Goal: Obtain resource: Download file/media

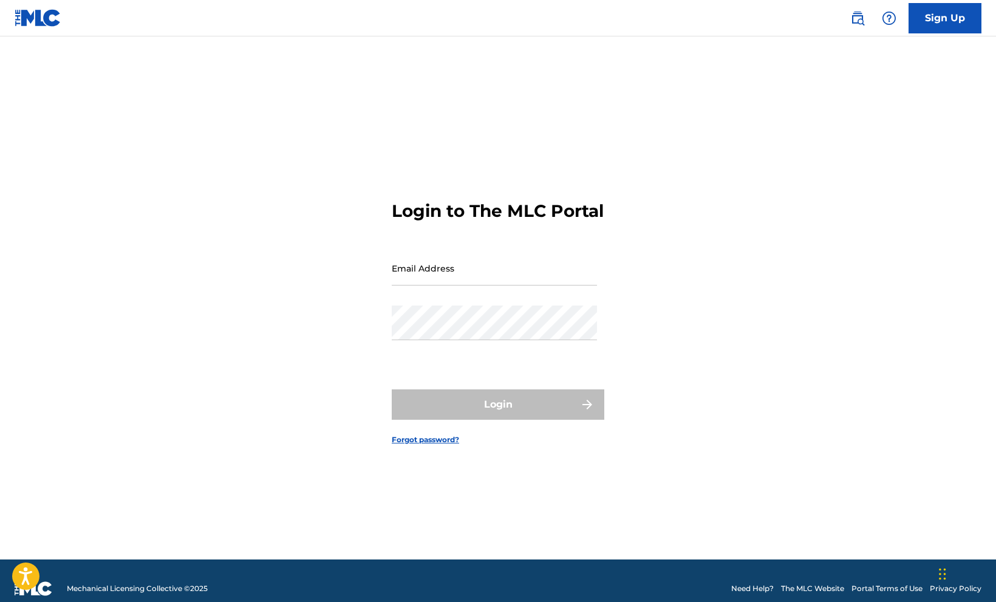
click at [404, 285] on input "Email Address" at bounding box center [494, 268] width 205 height 35
type input "[EMAIL_ADDRESS][DOMAIN_NAME]"
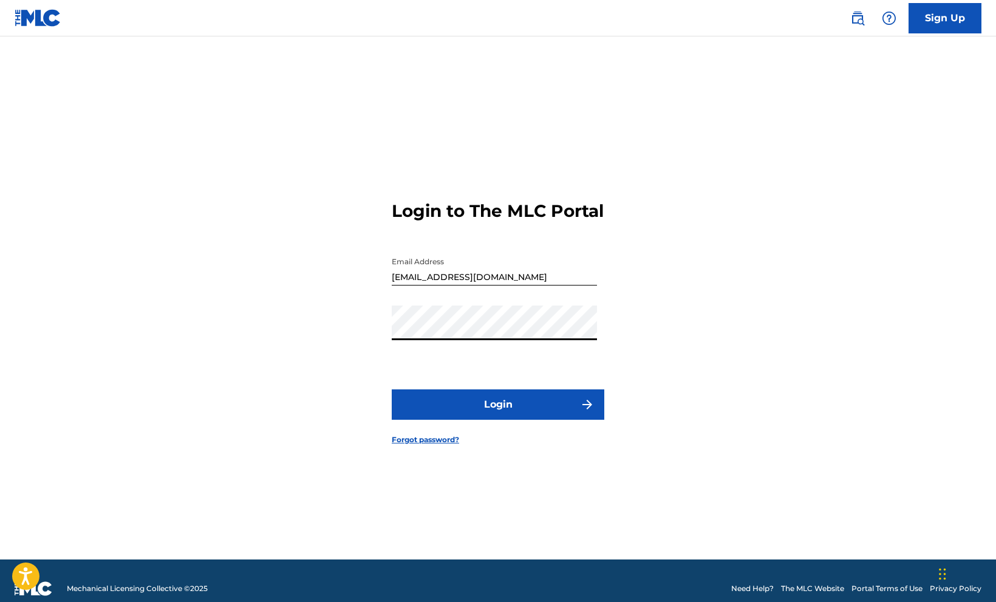
click at [452, 413] on button "Login" at bounding box center [498, 404] width 212 height 30
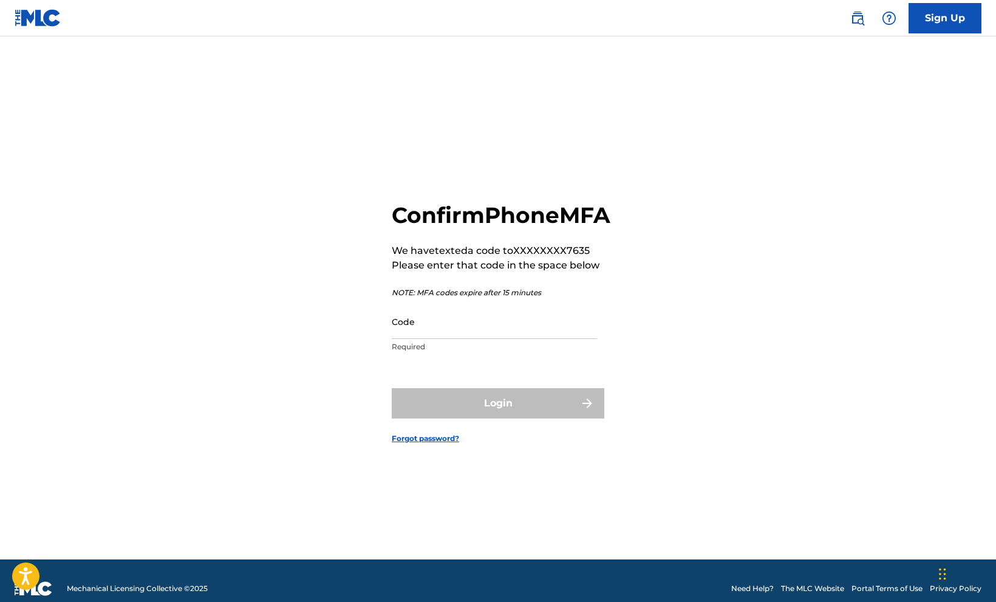
click at [461, 339] on input "Code" at bounding box center [494, 321] width 205 height 35
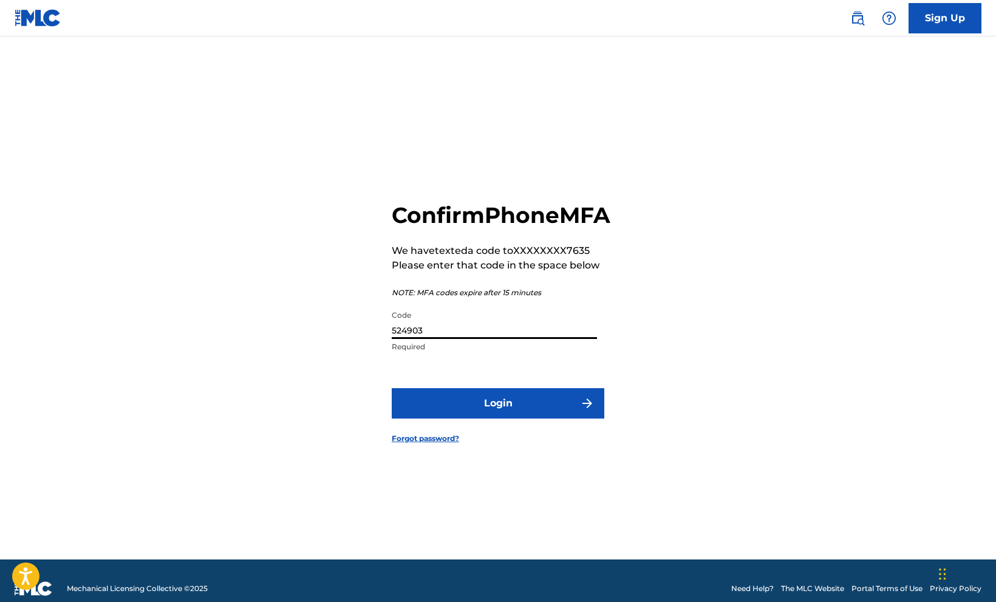
type input "524903"
click at [392, 388] on button "Login" at bounding box center [498, 403] width 212 height 30
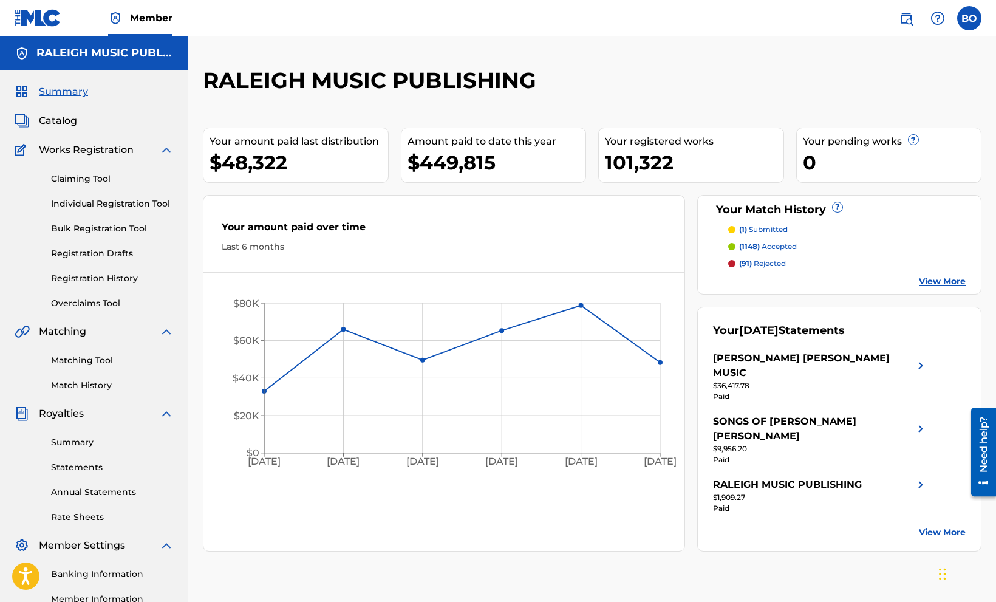
click at [82, 462] on link "Statements" at bounding box center [112, 467] width 123 height 13
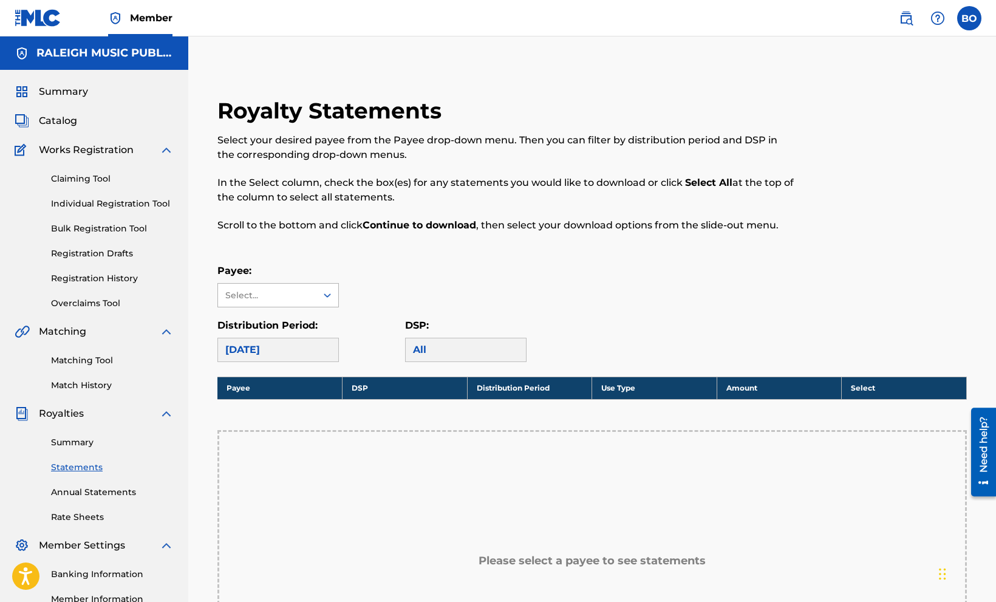
click at [297, 296] on div "Select..." at bounding box center [266, 295] width 83 height 13
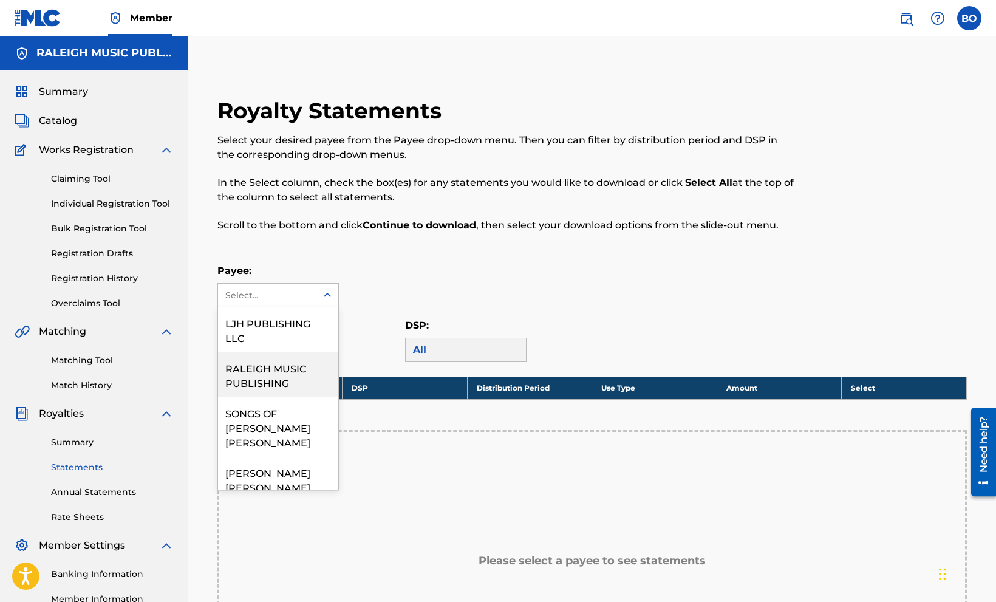
scroll to position [13, 0]
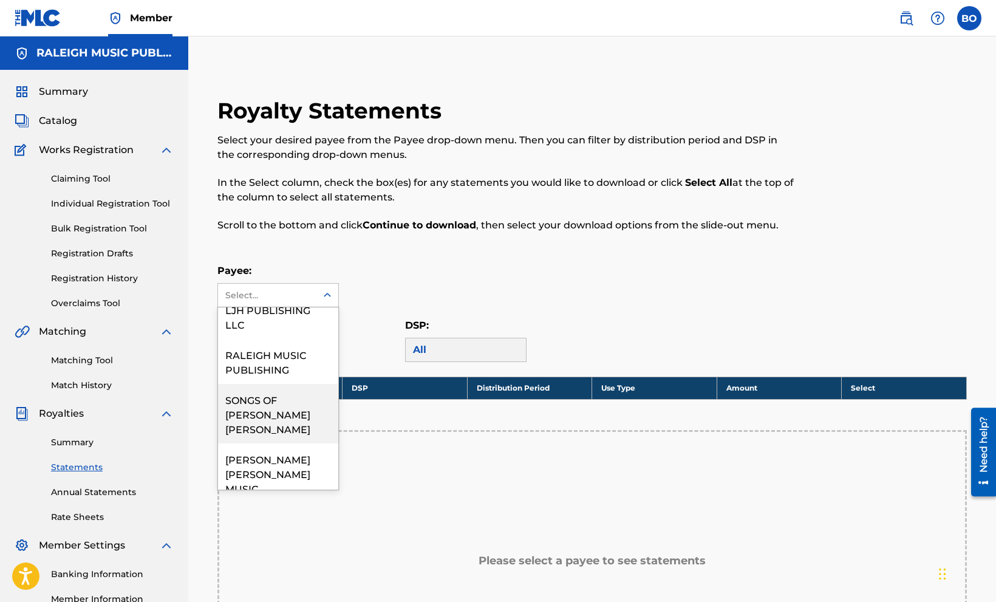
click at [273, 390] on div "SONGS OF [PERSON_NAME] [PERSON_NAME]" at bounding box center [278, 413] width 120 height 59
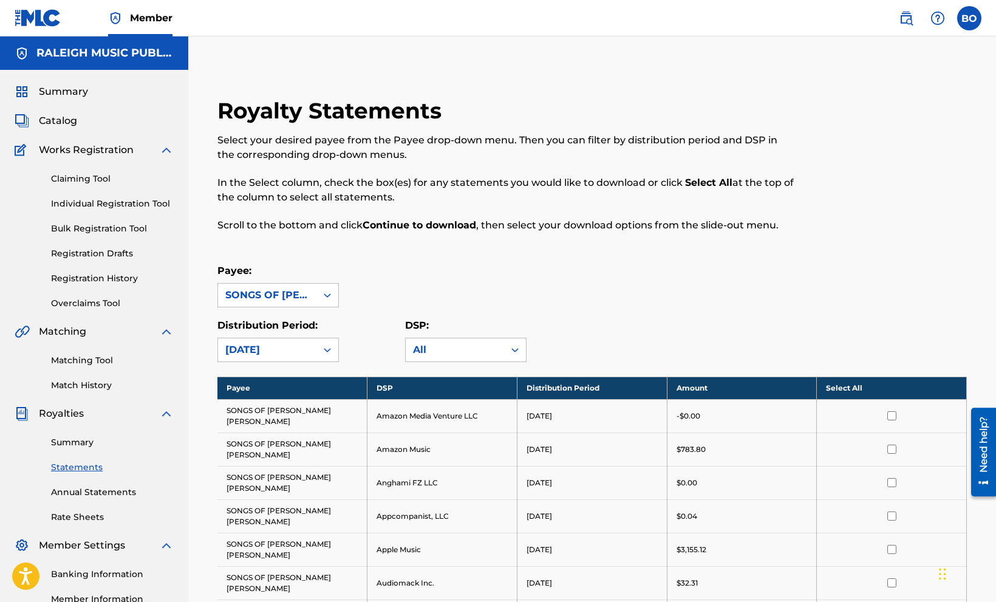
click at [853, 390] on th "Select All" at bounding box center [891, 387] width 150 height 22
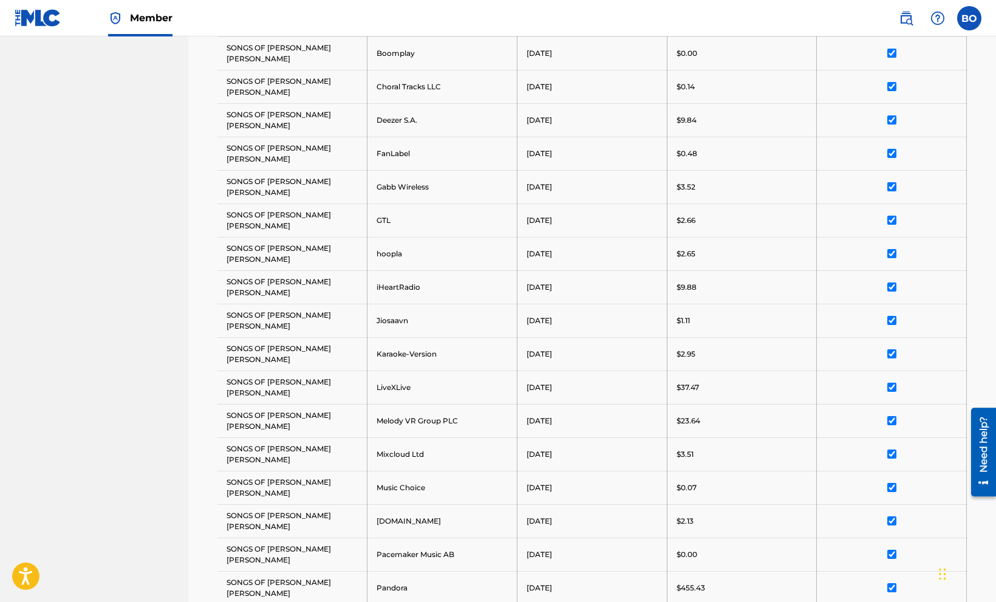
scroll to position [836, 0]
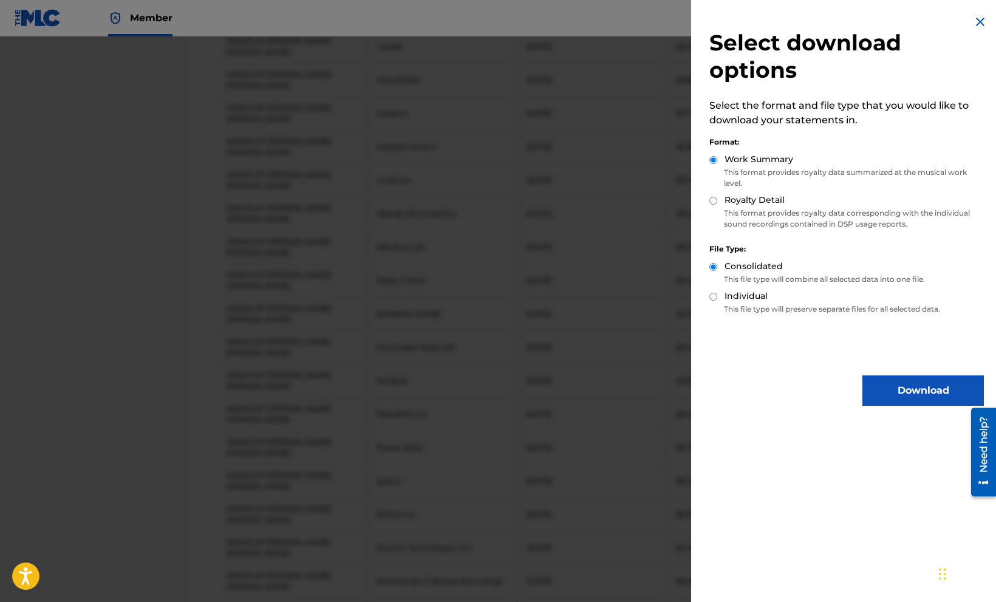
click at [898, 399] on button "Download" at bounding box center [922, 390] width 121 height 30
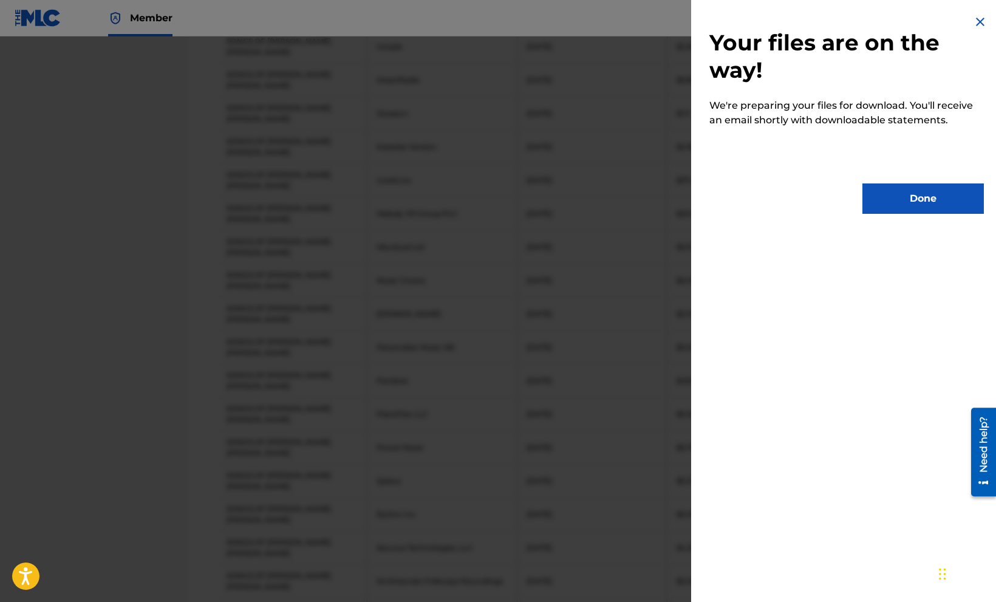
click at [904, 194] on button "Done" at bounding box center [922, 198] width 121 height 30
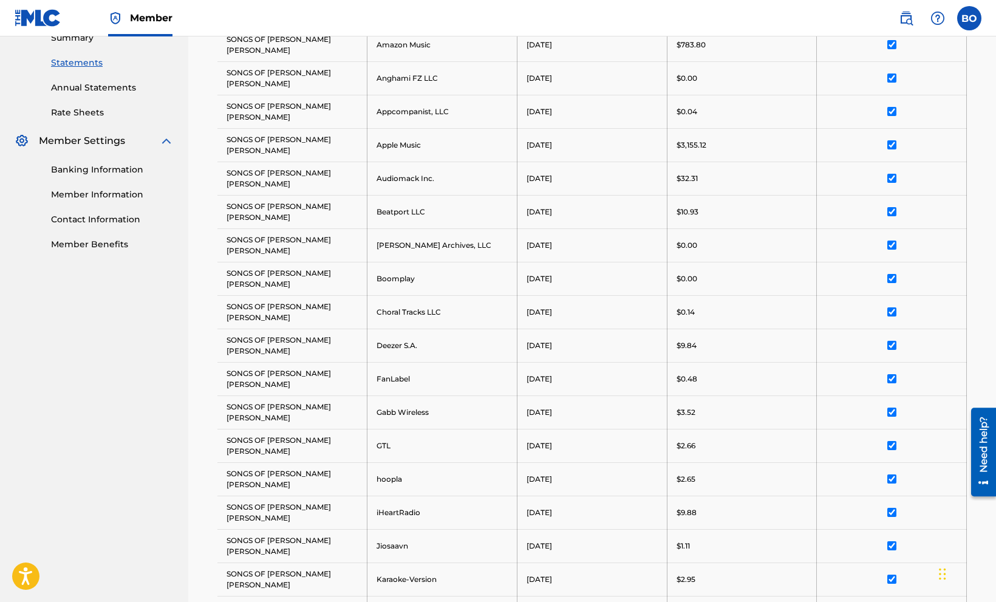
scroll to position [0, 0]
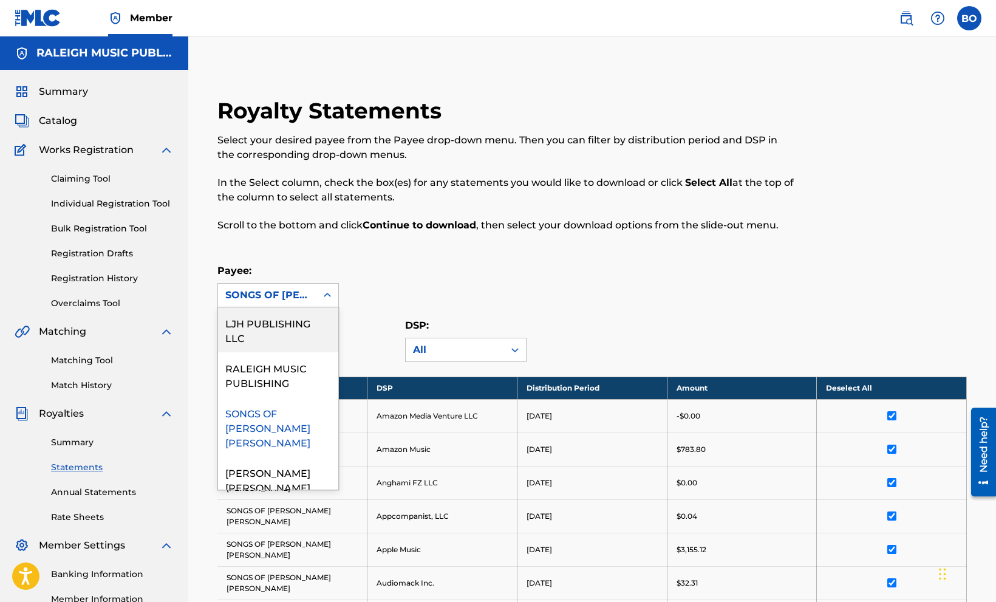
click at [307, 289] on div "SONGS OF [PERSON_NAME] [PERSON_NAME]" at bounding box center [267, 295] width 84 height 15
click at [304, 456] on div "[PERSON_NAME] [PERSON_NAME] MUSIC" at bounding box center [278, 485] width 120 height 59
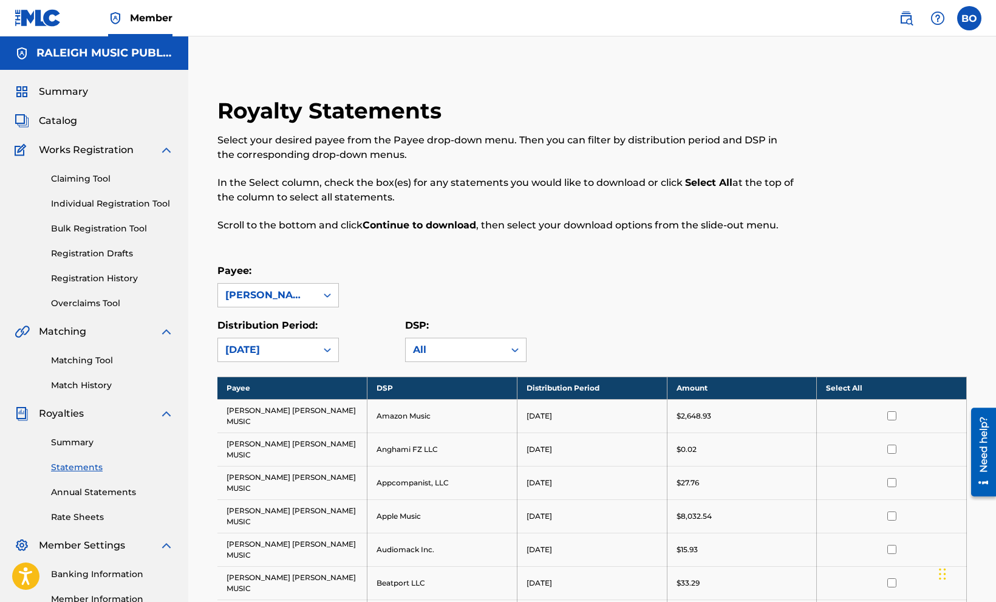
click at [842, 387] on th "Select All" at bounding box center [891, 387] width 150 height 22
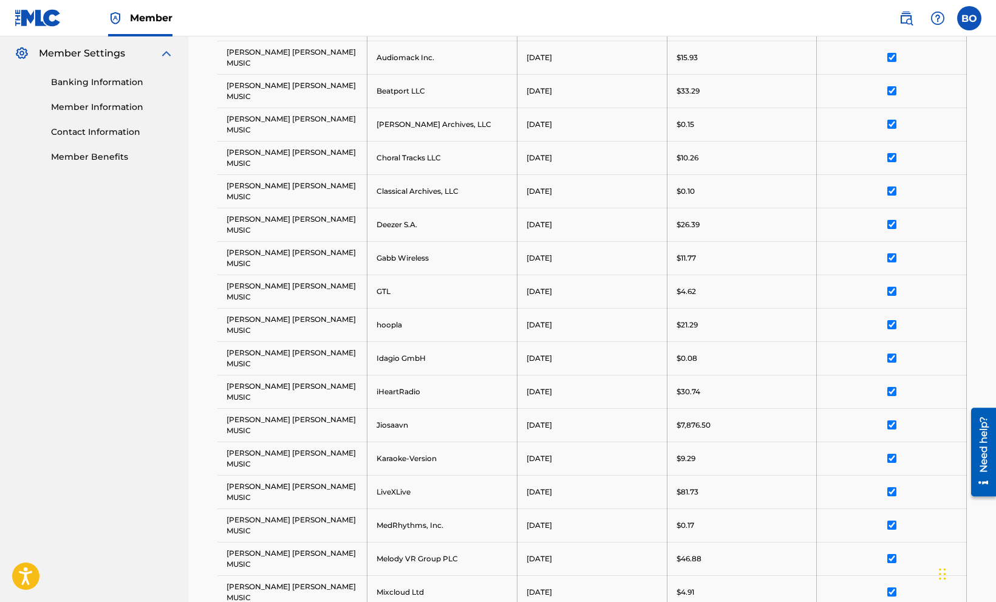
scroll to position [859, 0]
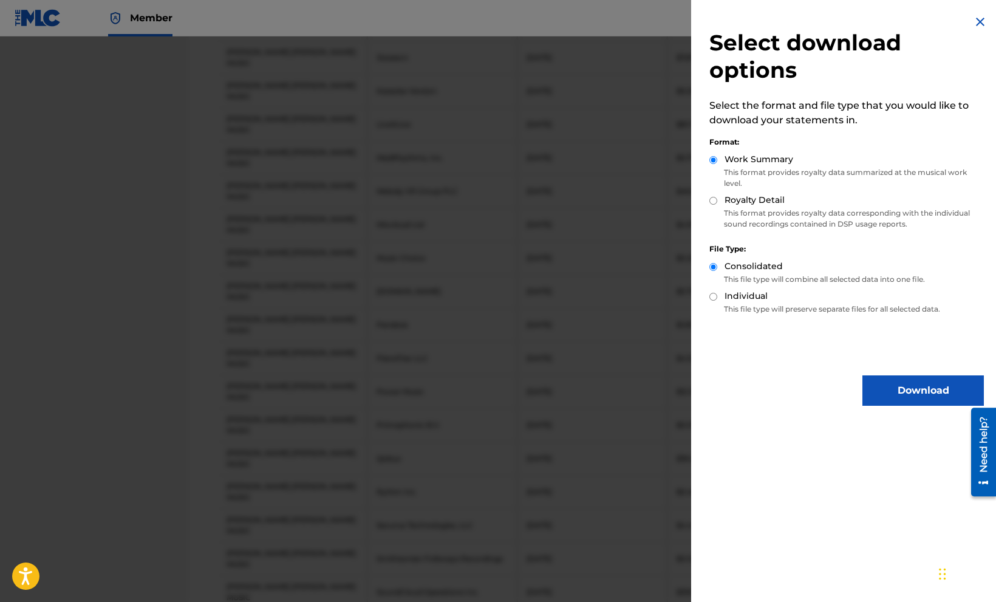
click at [916, 400] on button "Download" at bounding box center [922, 390] width 121 height 30
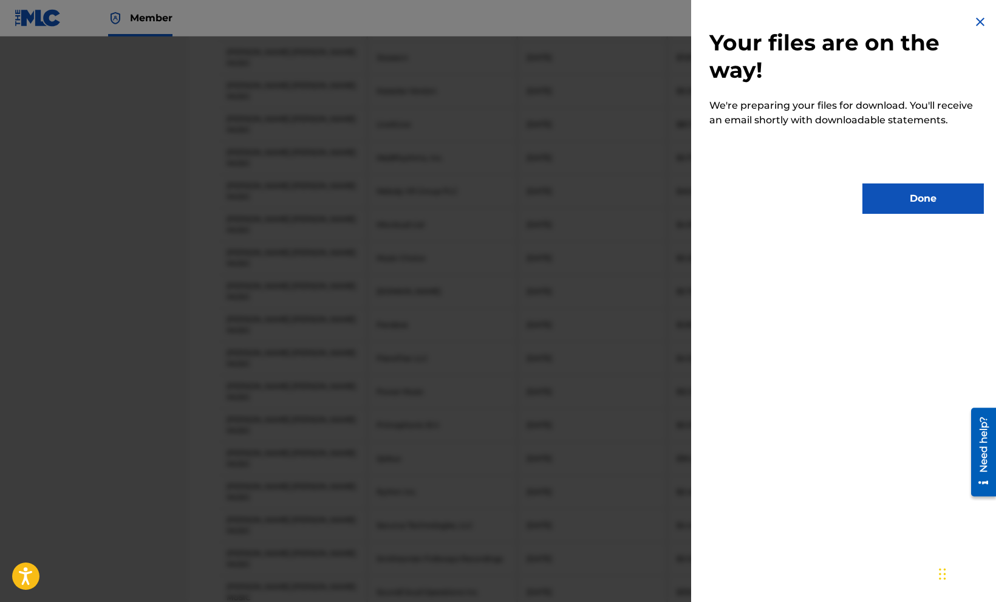
click at [905, 214] on div "Your files are on the way! We're preparing your files for download. You'll rece…" at bounding box center [846, 114] width 311 height 228
click at [905, 198] on button "Done" at bounding box center [922, 198] width 121 height 30
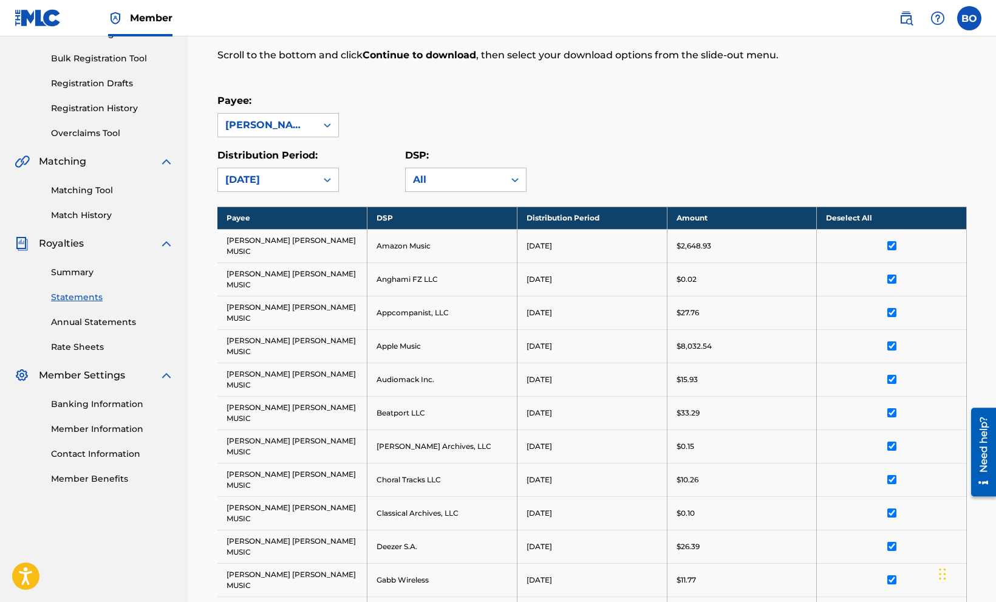
scroll to position [0, 0]
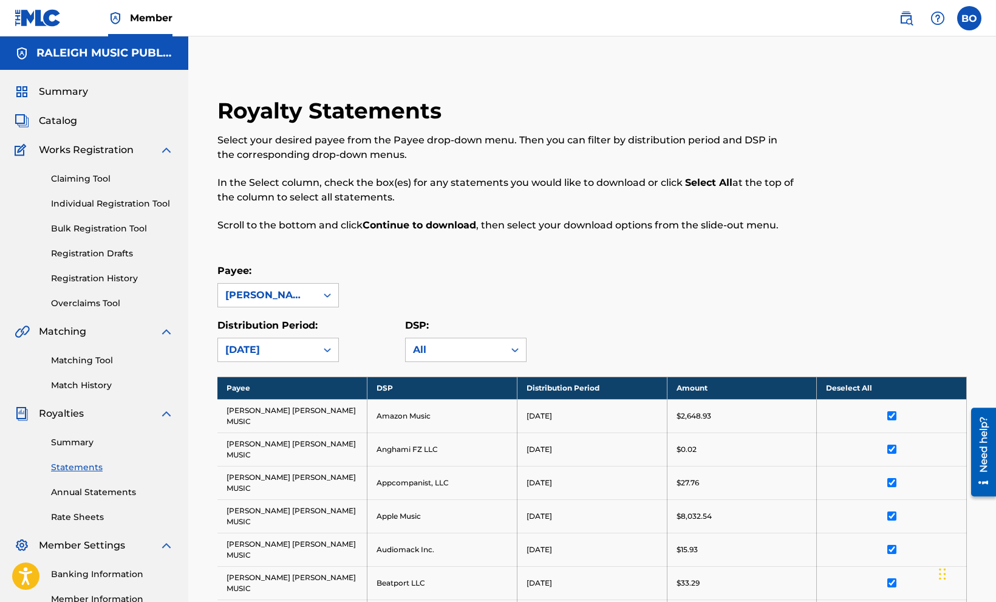
click at [90, 490] on link "Annual Statements" at bounding box center [112, 492] width 123 height 13
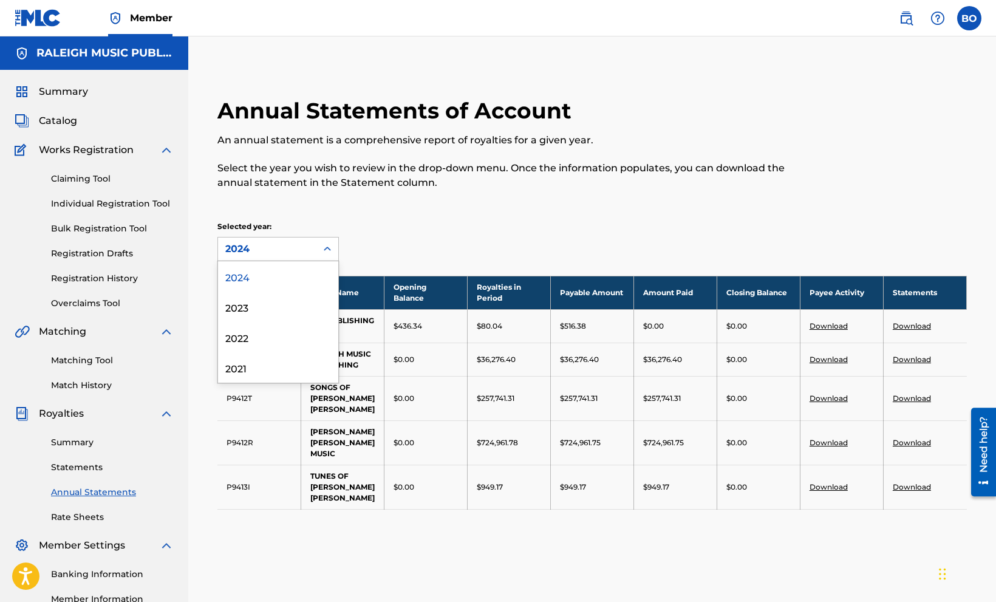
click at [328, 250] on icon at bounding box center [327, 249] width 12 height 12
click at [83, 471] on link "Statements" at bounding box center [112, 467] width 123 height 13
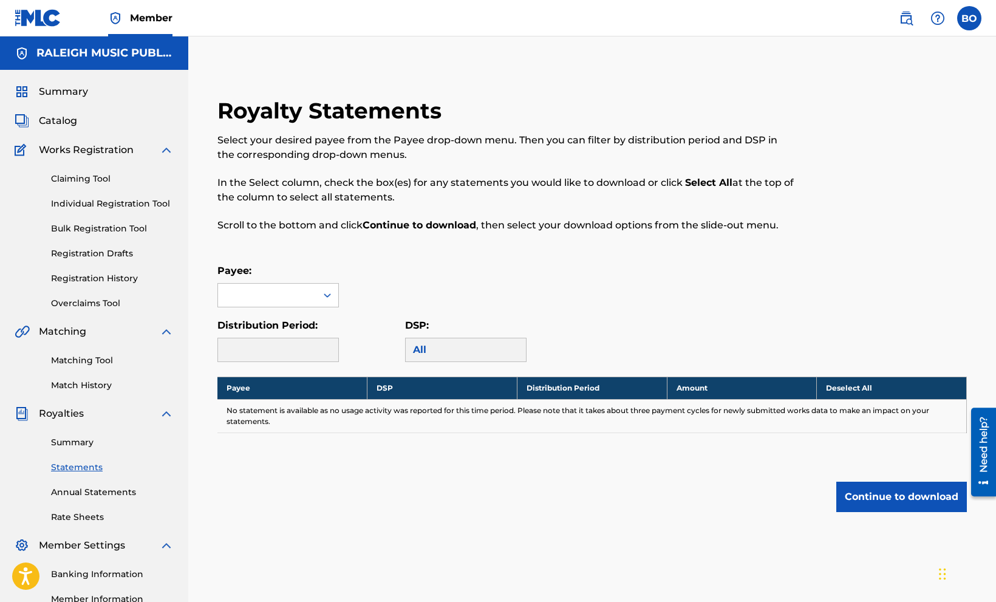
click at [81, 463] on link "Statements" at bounding box center [112, 467] width 123 height 13
click at [80, 450] on div "Summary Statements Annual Statements Rate Sheets" at bounding box center [94, 472] width 159 height 103
click at [305, 294] on div at bounding box center [267, 294] width 98 height 23
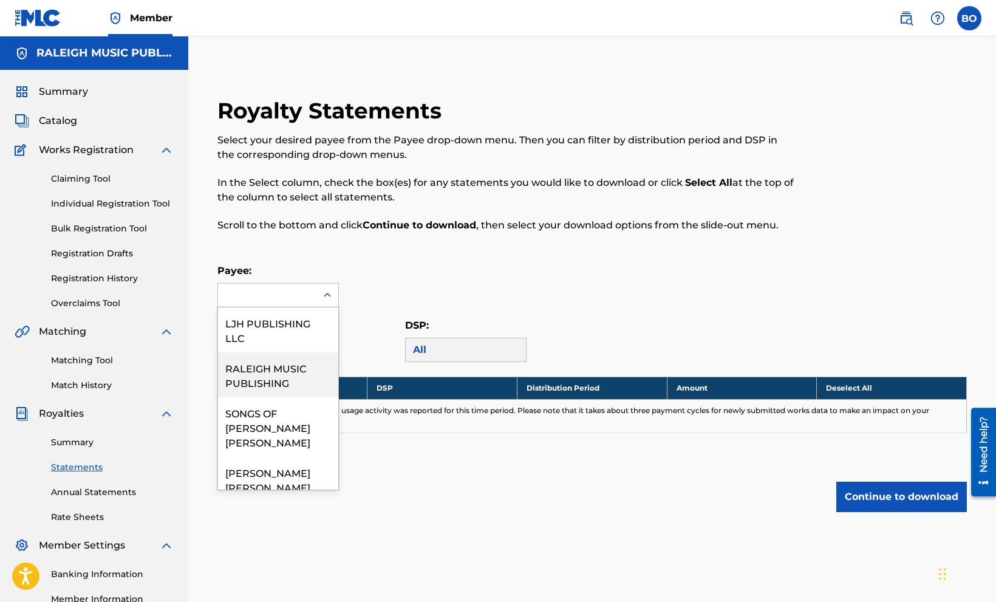
click at [300, 352] on div "RALEIGH MUSIC PUBLISHING" at bounding box center [278, 374] width 120 height 45
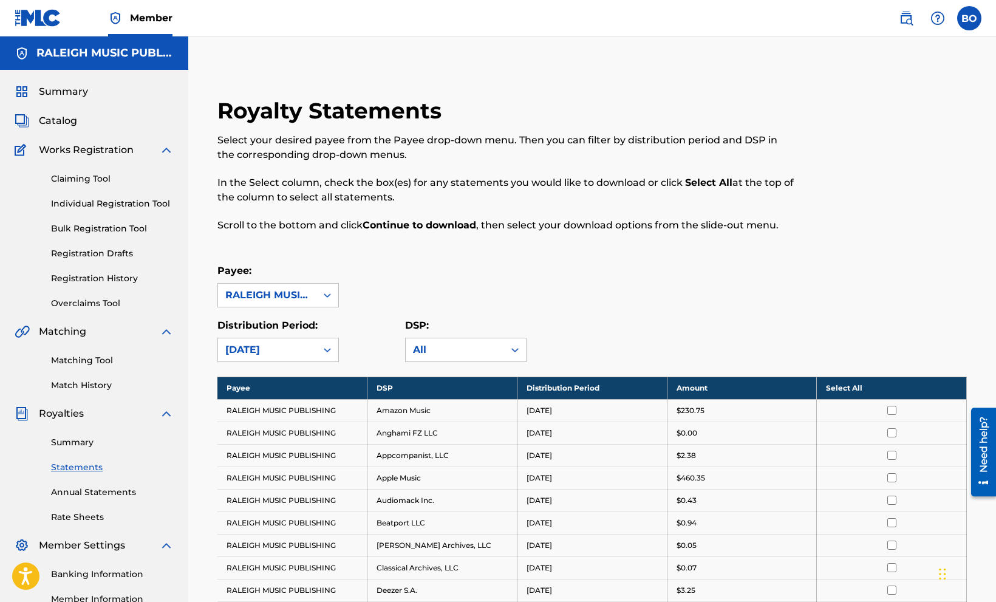
click at [62, 446] on link "Summary" at bounding box center [112, 442] width 123 height 13
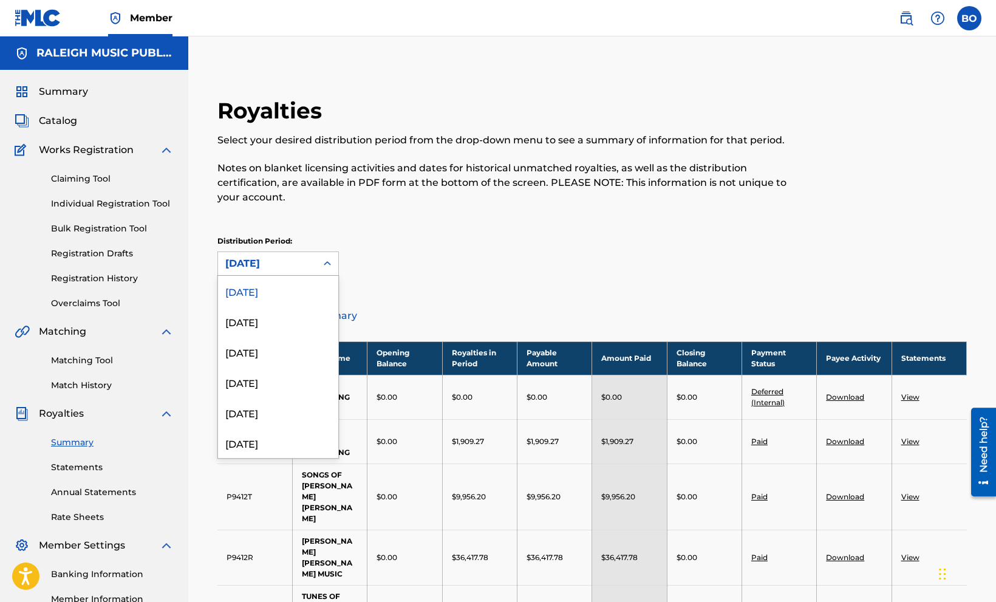
click at [288, 268] on div "[DATE]" at bounding box center [267, 263] width 84 height 15
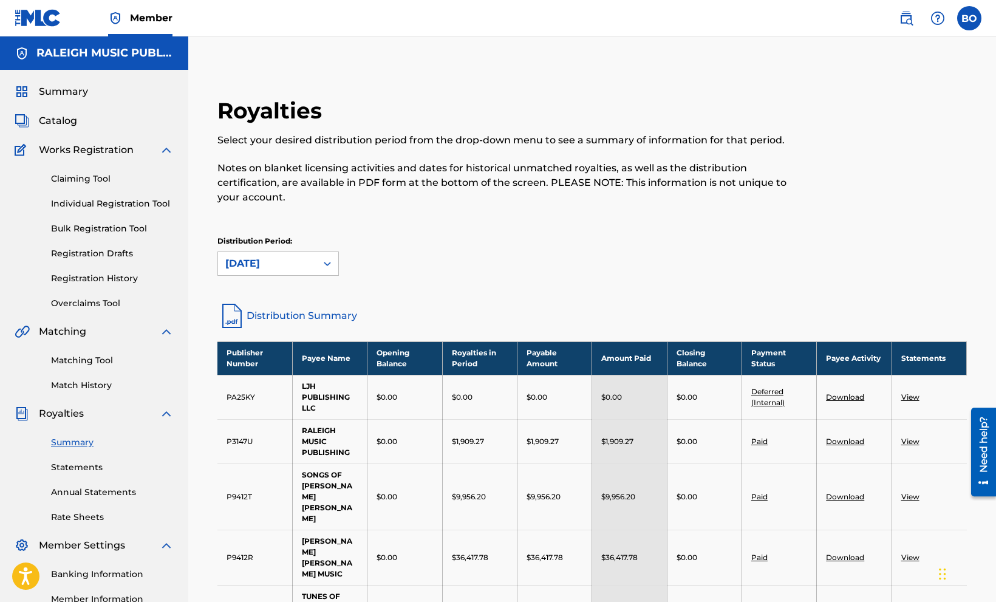
click at [421, 224] on div "Royalties Select your desired distribution period from the drop-down menu to se…" at bounding box center [591, 191] width 749 height 189
click at [286, 268] on div "[DATE]" at bounding box center [267, 263] width 84 height 15
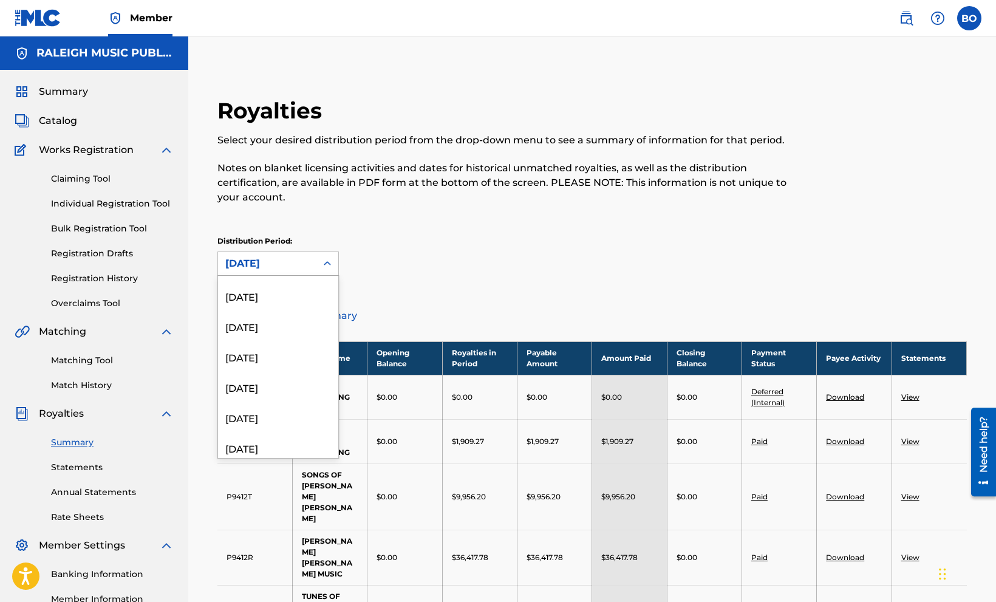
scroll to position [561, 0]
click at [499, 269] on div "Distribution Period: [DATE], 23 of 53. 53 results available. Use Up and Down to…" at bounding box center [591, 256] width 749 height 40
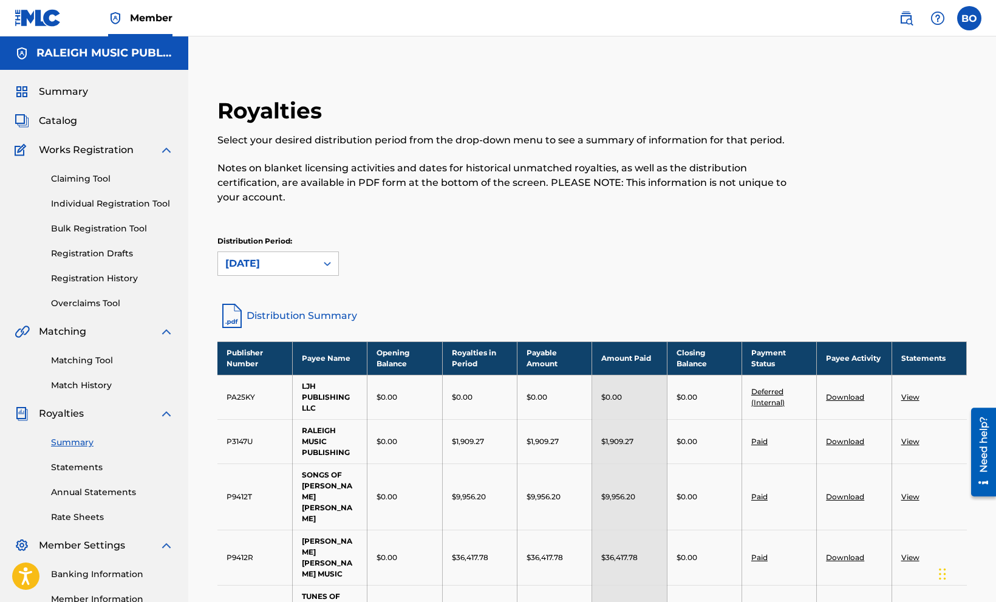
click at [59, 90] on span "Summary" at bounding box center [63, 91] width 49 height 15
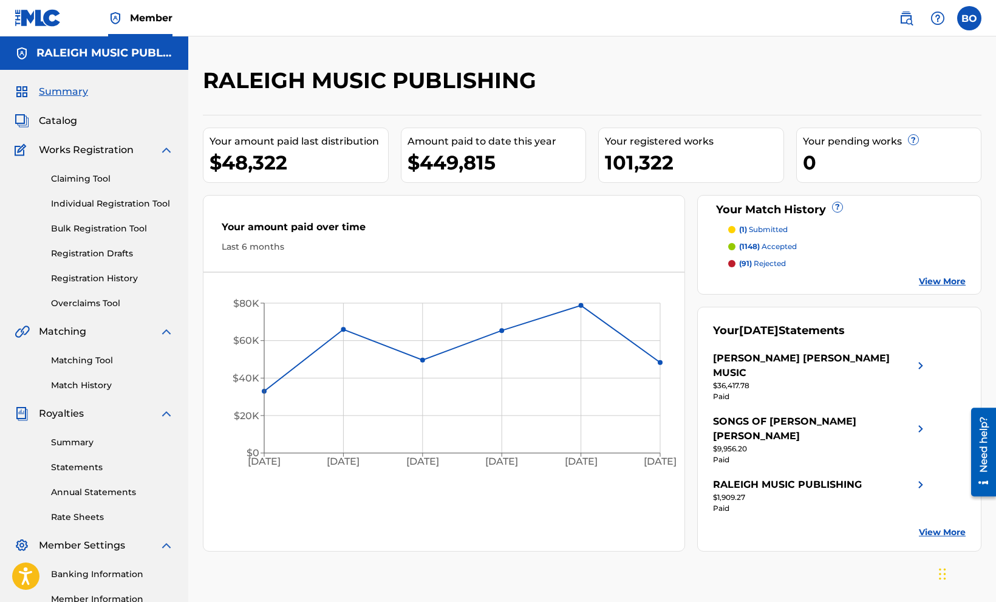
click at [776, 358] on div "[PERSON_NAME] [PERSON_NAME] MUSIC" at bounding box center [813, 365] width 200 height 29
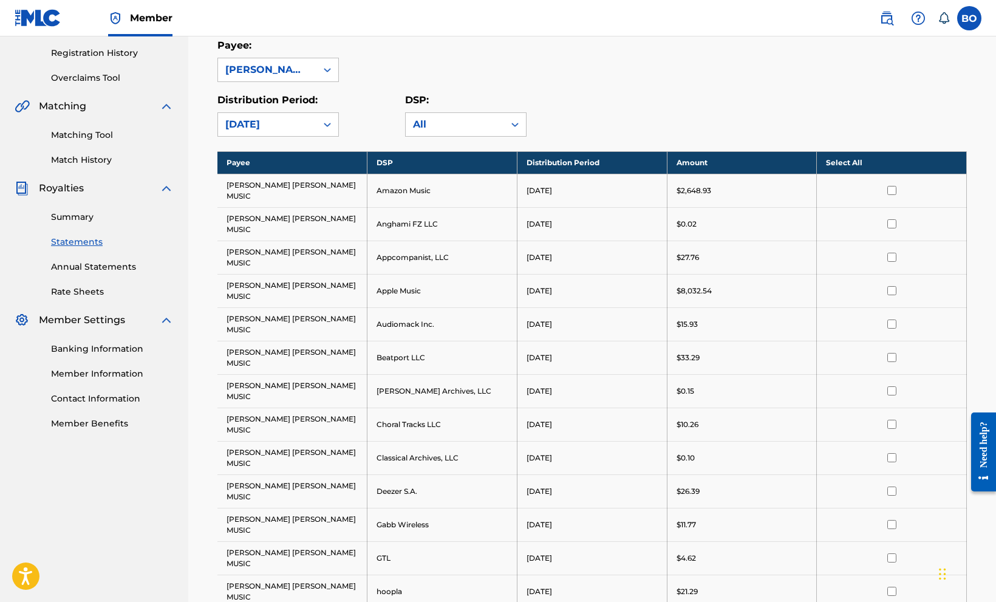
scroll to position [112, 0]
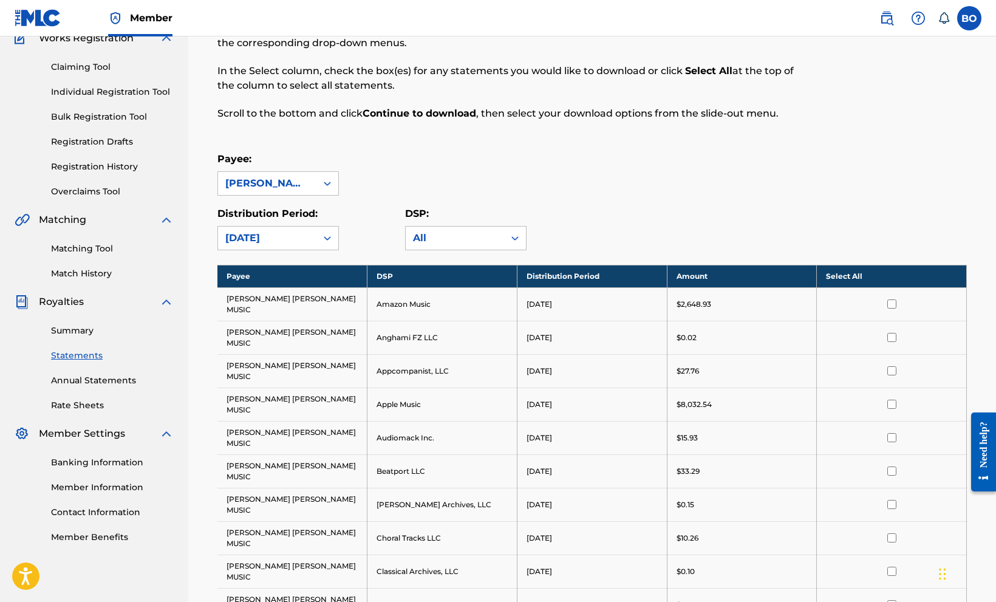
click at [78, 403] on link "Rate Sheets" at bounding box center [112, 405] width 123 height 13
